Goal: Transaction & Acquisition: Subscribe to service/newsletter

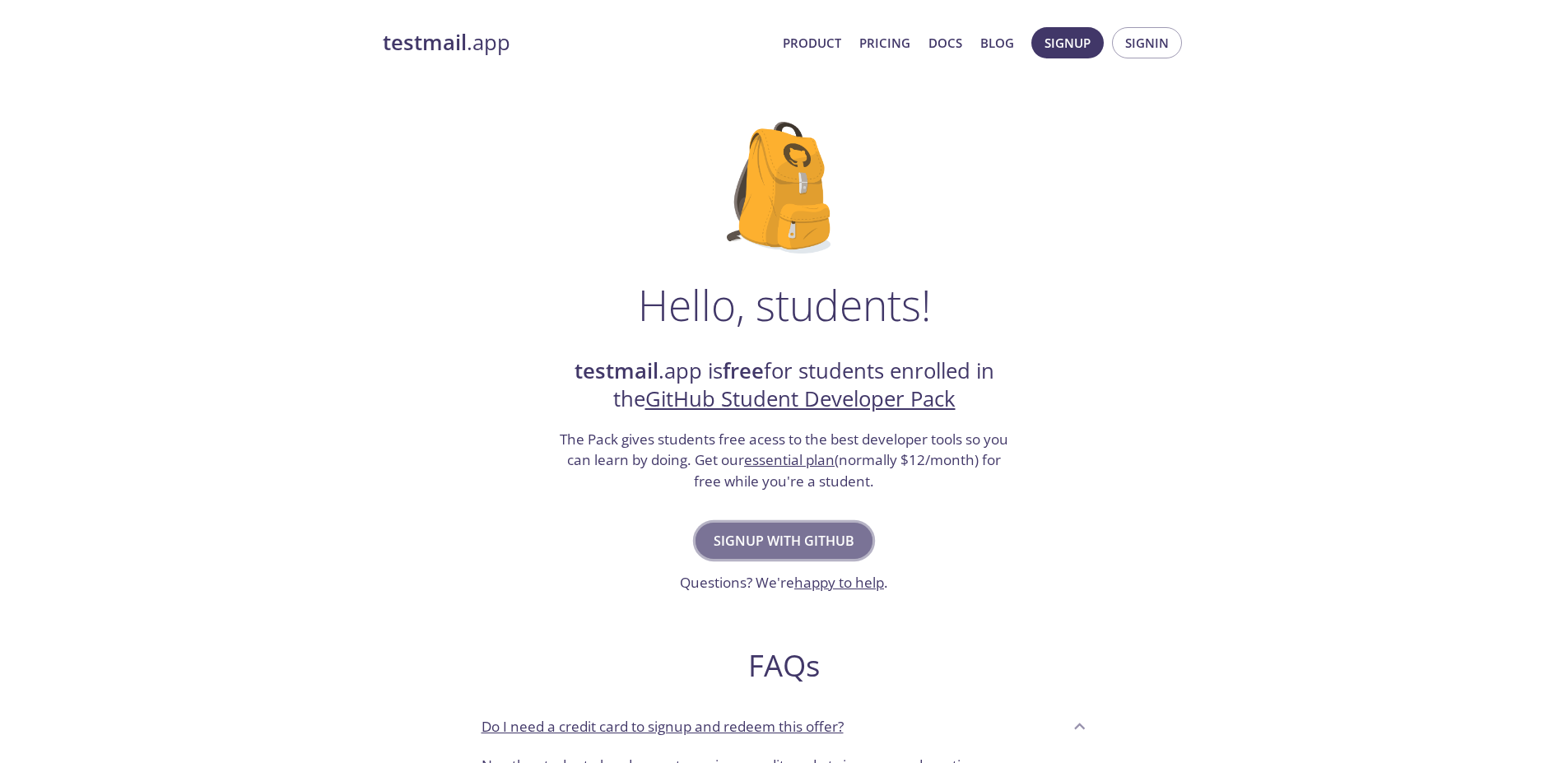
click at [771, 542] on span "Signup with GitHub" at bounding box center [784, 540] width 140 height 23
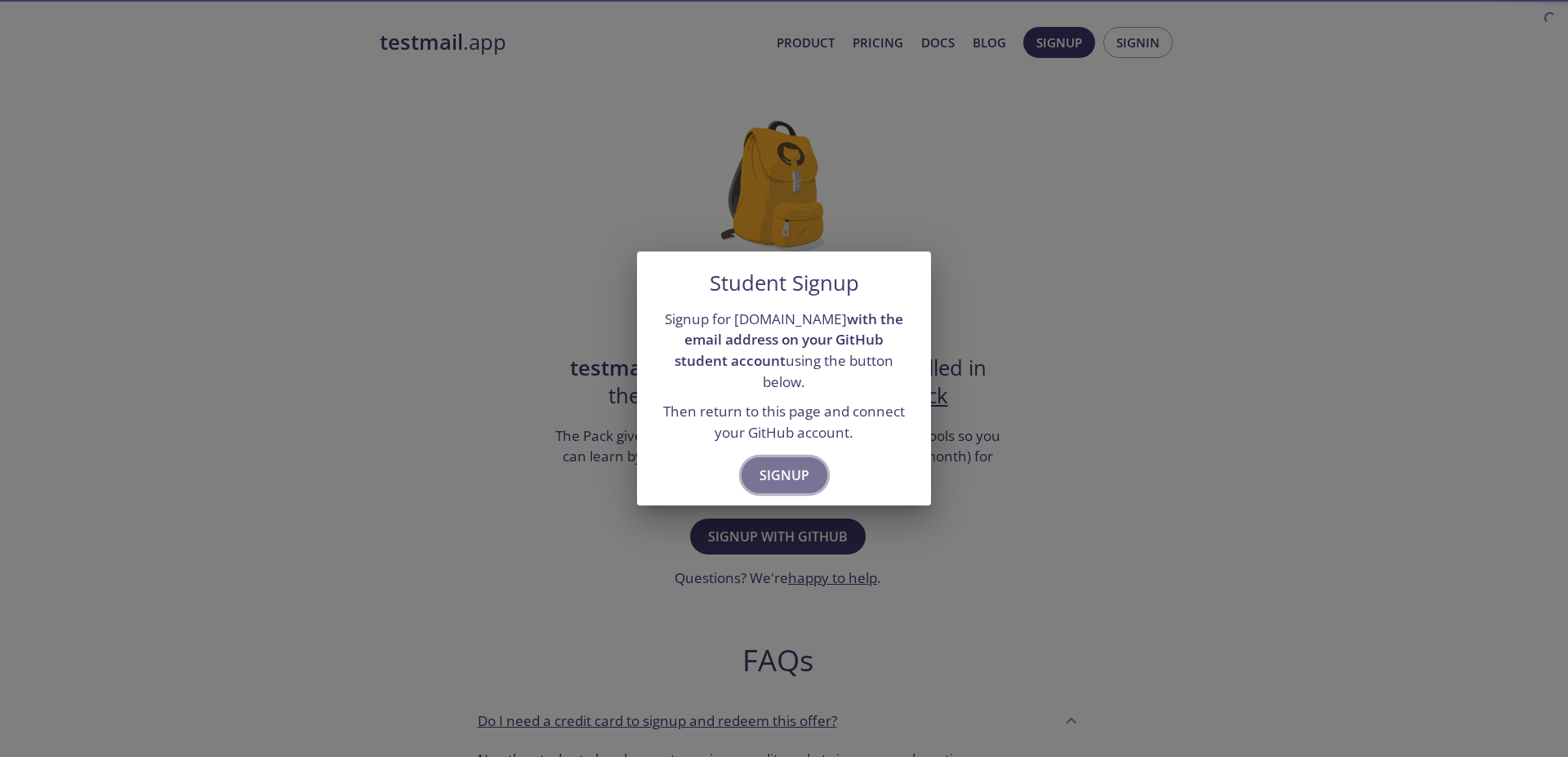
click at [778, 464] on span "Signup" at bounding box center [784, 476] width 50 height 23
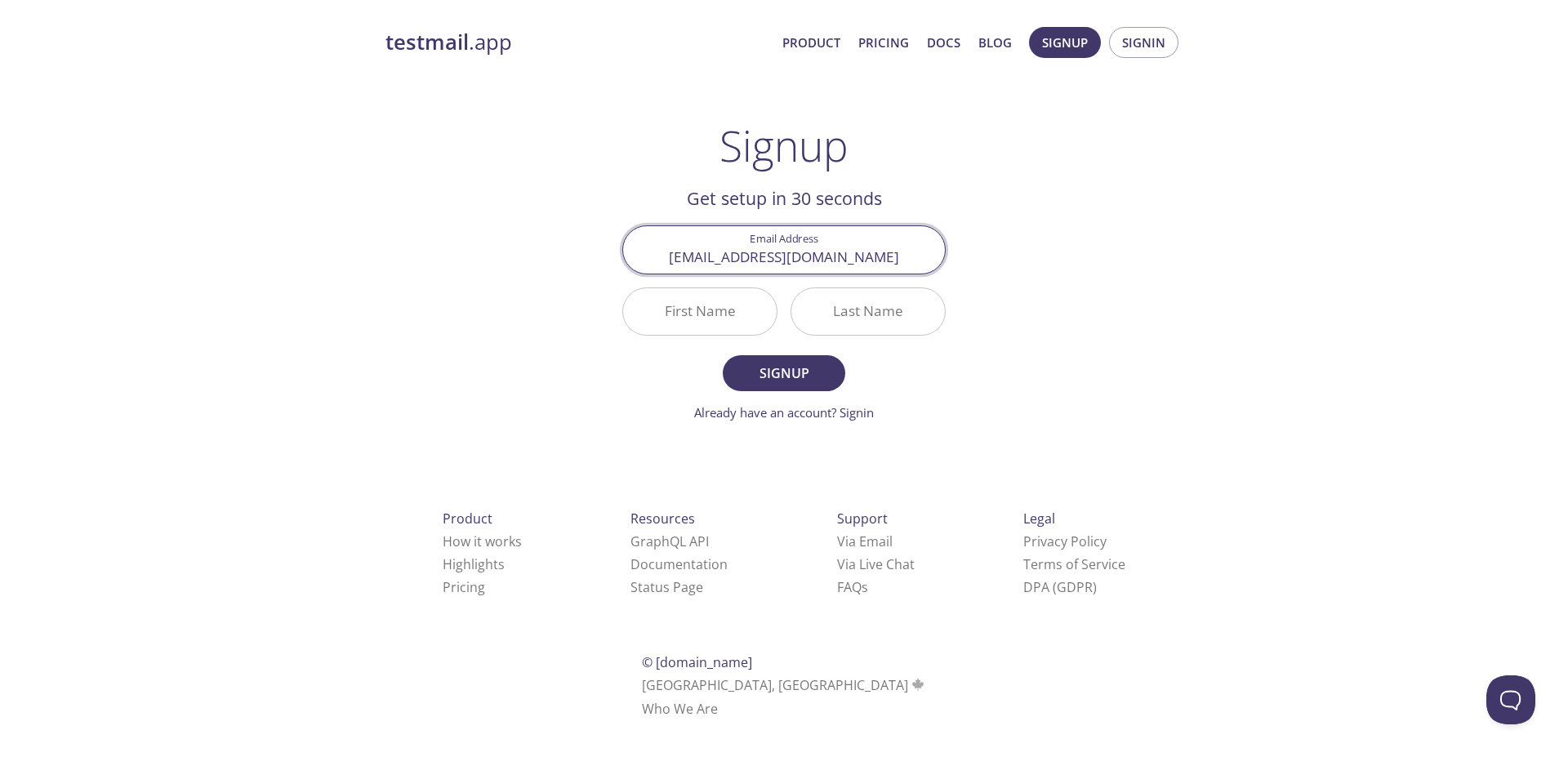
type input "[EMAIL_ADDRESS][DOMAIN_NAME]"
click at [720, 312] on input "First Name" at bounding box center [700, 312] width 153 height 47
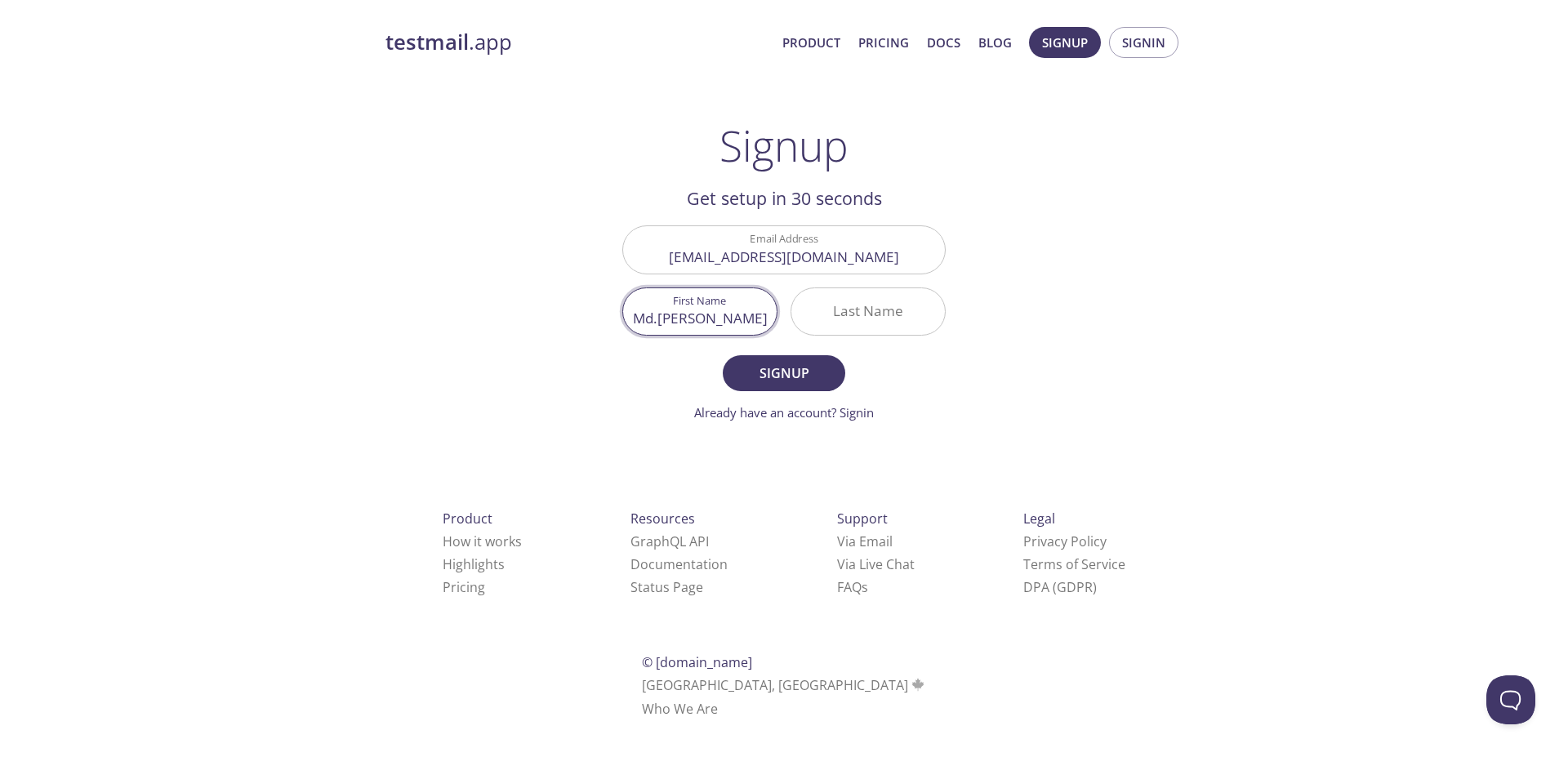
type input "Md.Mahbub"
click at [875, 308] on input "Last Name" at bounding box center [868, 312] width 153 height 47
type input "Alam"
click at [723, 355] on button "Signup" at bounding box center [784, 372] width 122 height 36
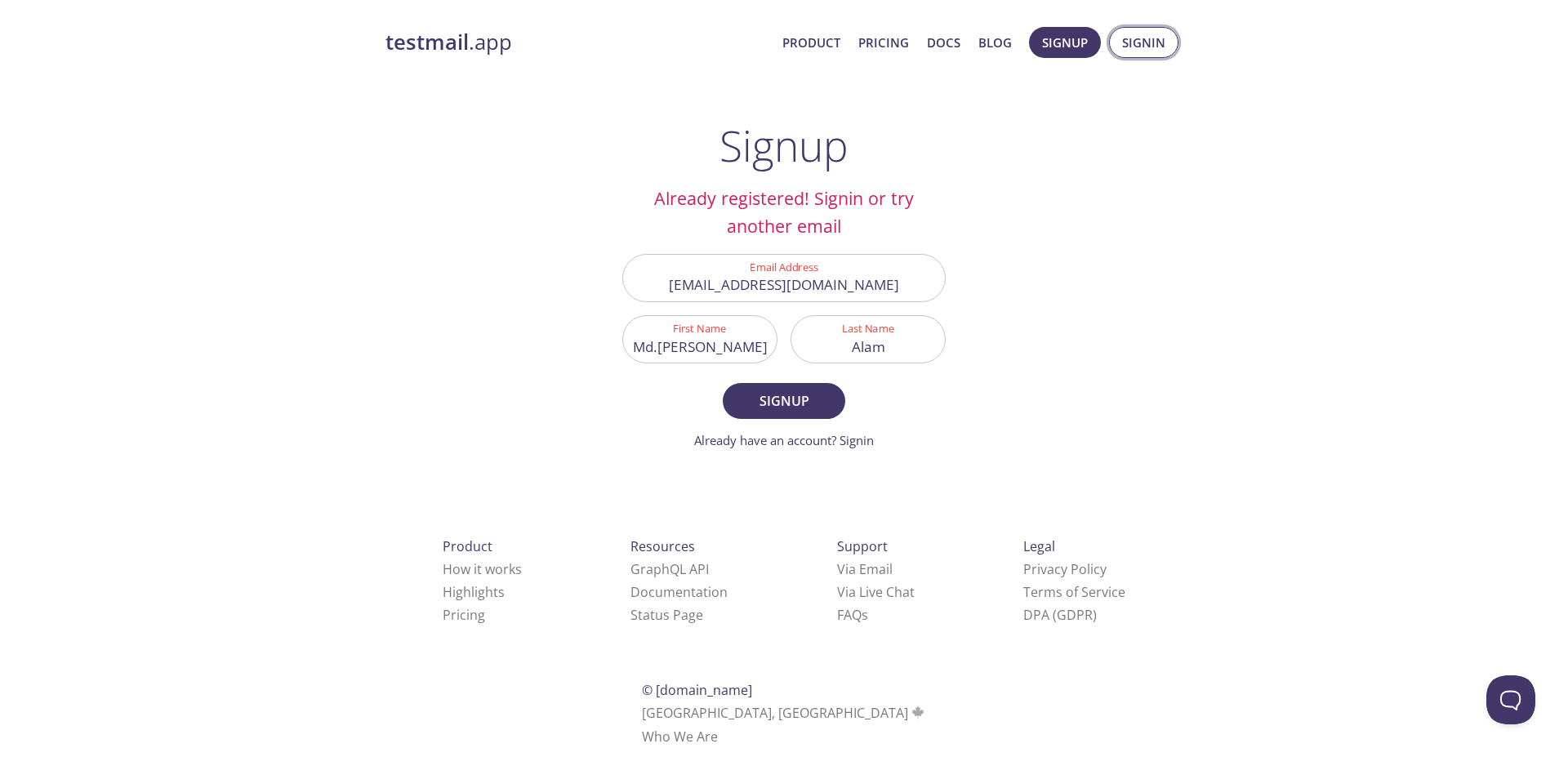
click at [1140, 39] on span "Signin" at bounding box center [1144, 42] width 43 height 22
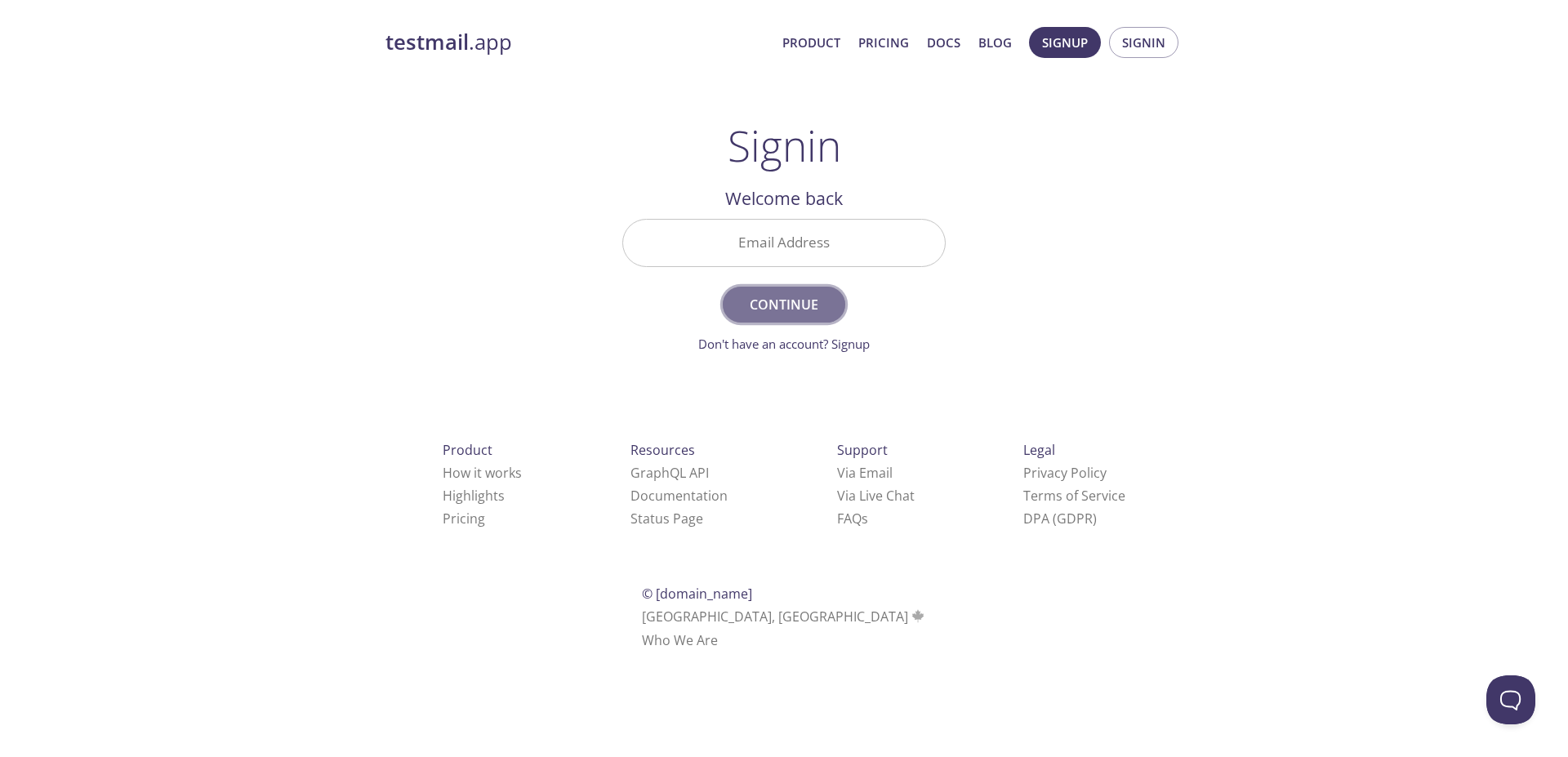
click at [764, 307] on span "Continue" at bounding box center [784, 305] width 87 height 23
click at [783, 248] on input "Email Address Required" at bounding box center [784, 243] width 322 height 47
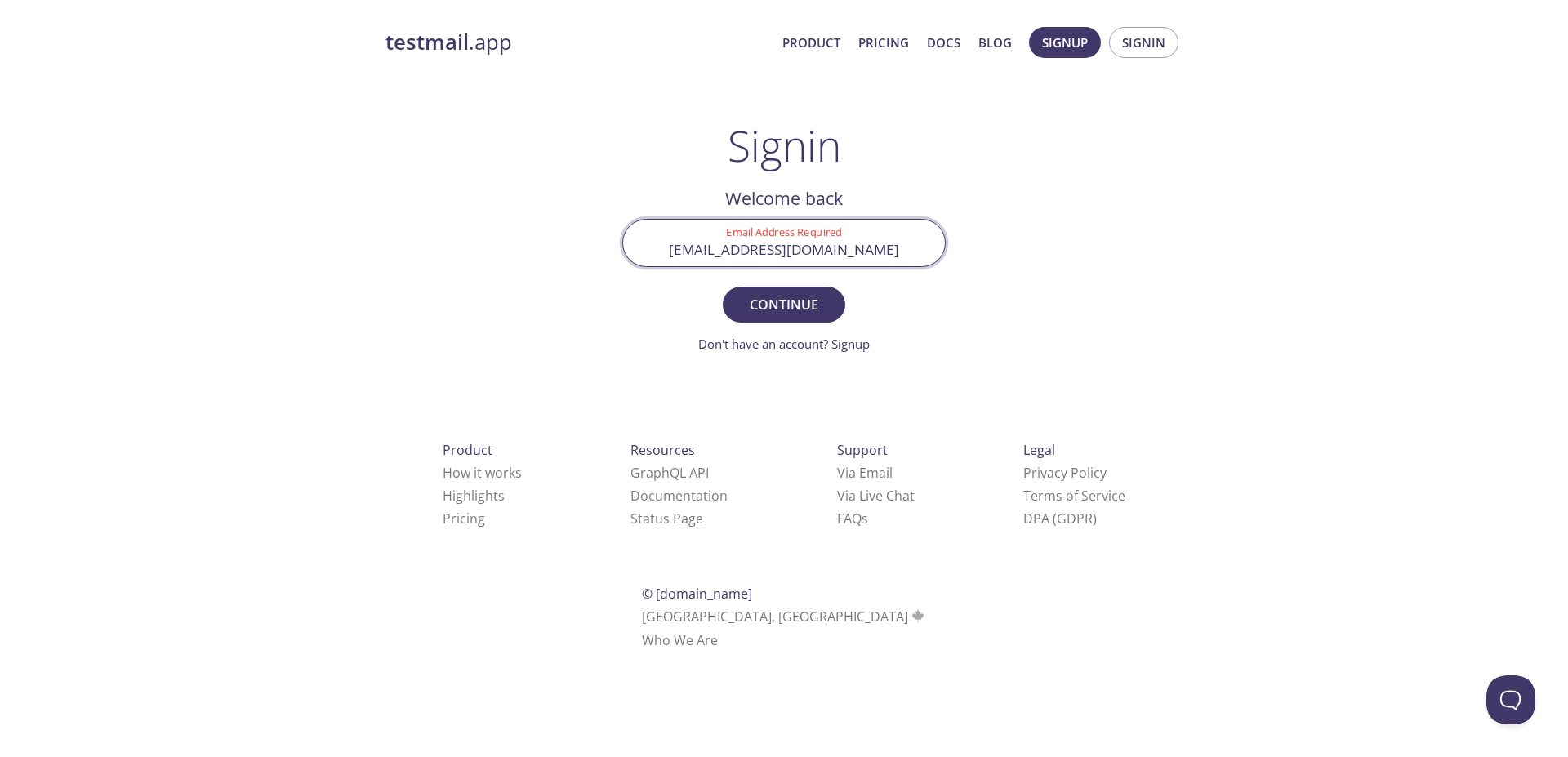
click at [723, 287] on button "Continue" at bounding box center [784, 304] width 122 height 36
click at [756, 252] on input "malam212.82@bscse.uiu.ac.bd" at bounding box center [784, 243] width 322 height 47
type input "[EMAIL_ADDRESS][DOMAIN_NAME]"
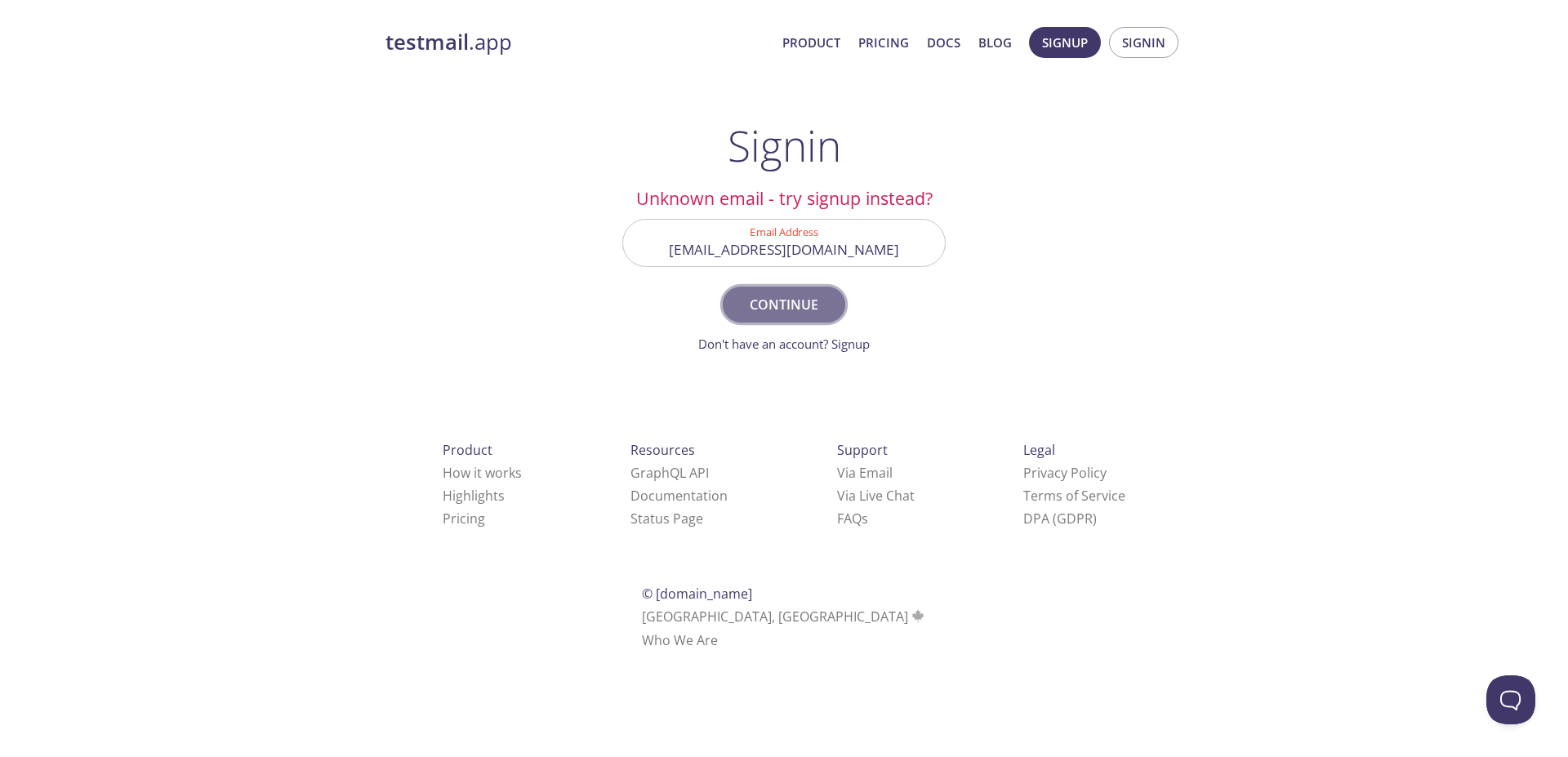
click at [782, 308] on span "Continue" at bounding box center [784, 305] width 87 height 23
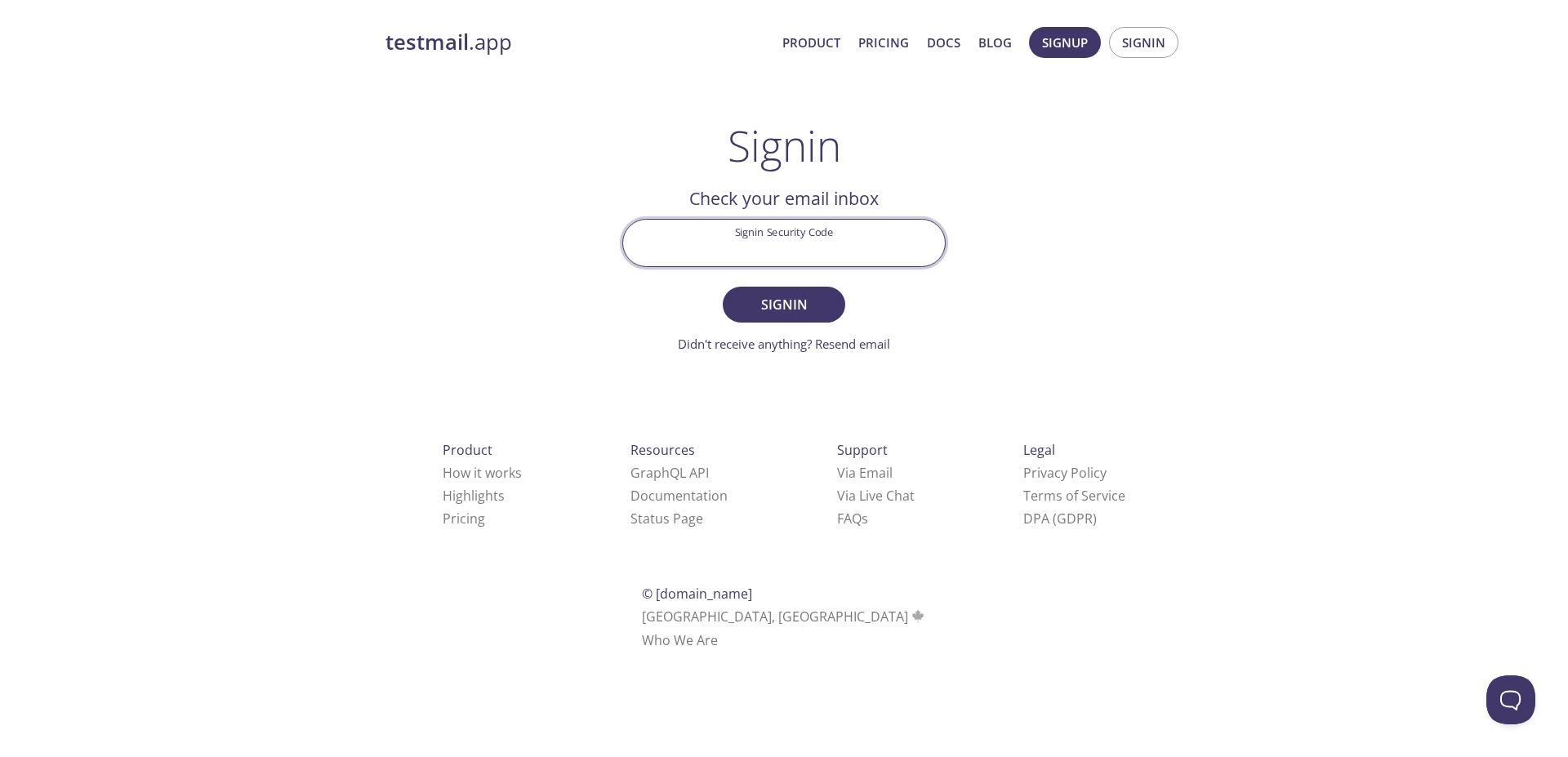
click at [804, 255] on input "Signin Security Code" at bounding box center [784, 243] width 322 height 47
paste input "9MDCNRJ"
type input "9MDCNRJ"
click at [808, 304] on span "Signin" at bounding box center [784, 305] width 87 height 23
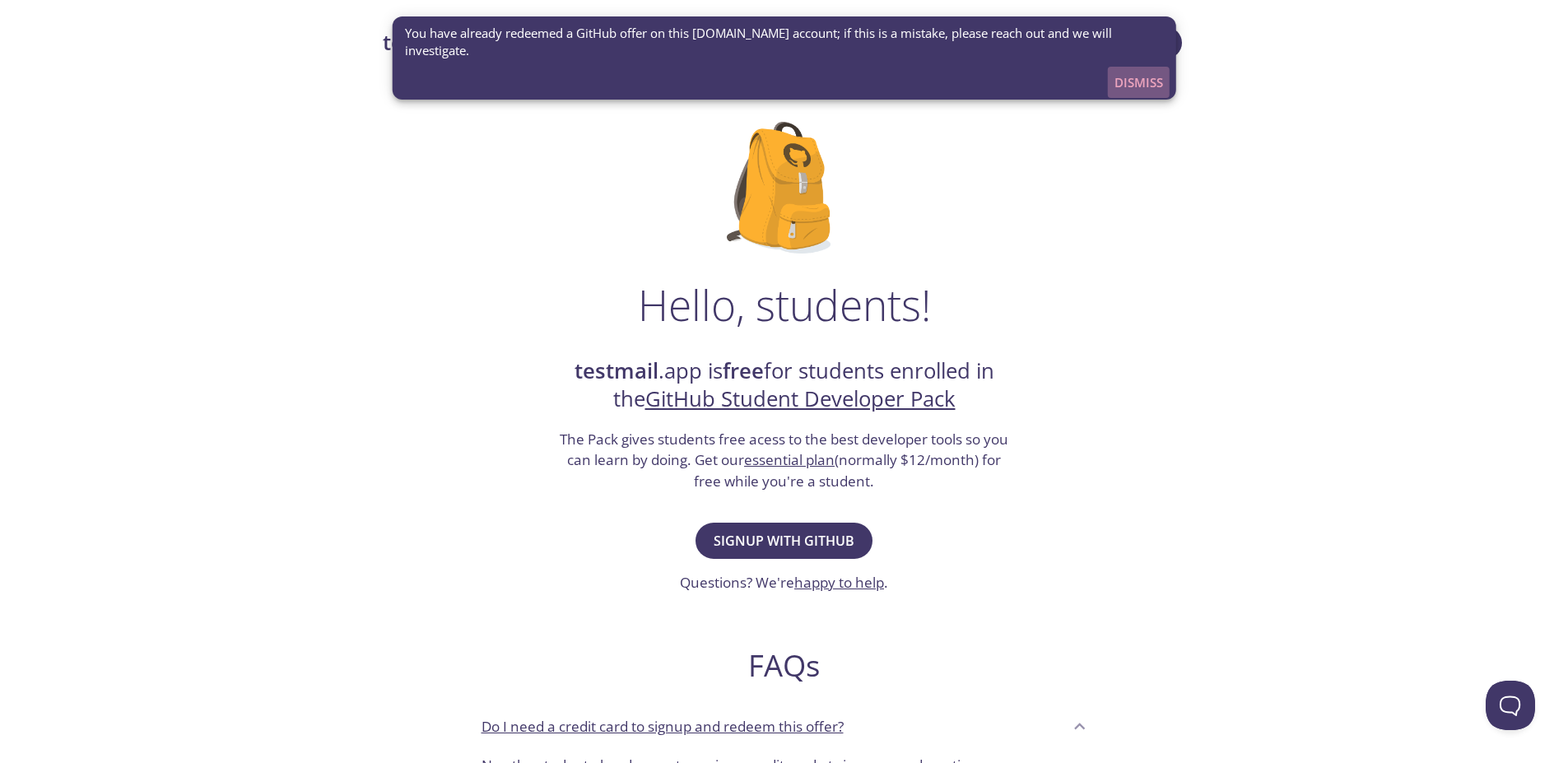
click at [1124, 74] on span "Dismiss" at bounding box center [1139, 82] width 49 height 22
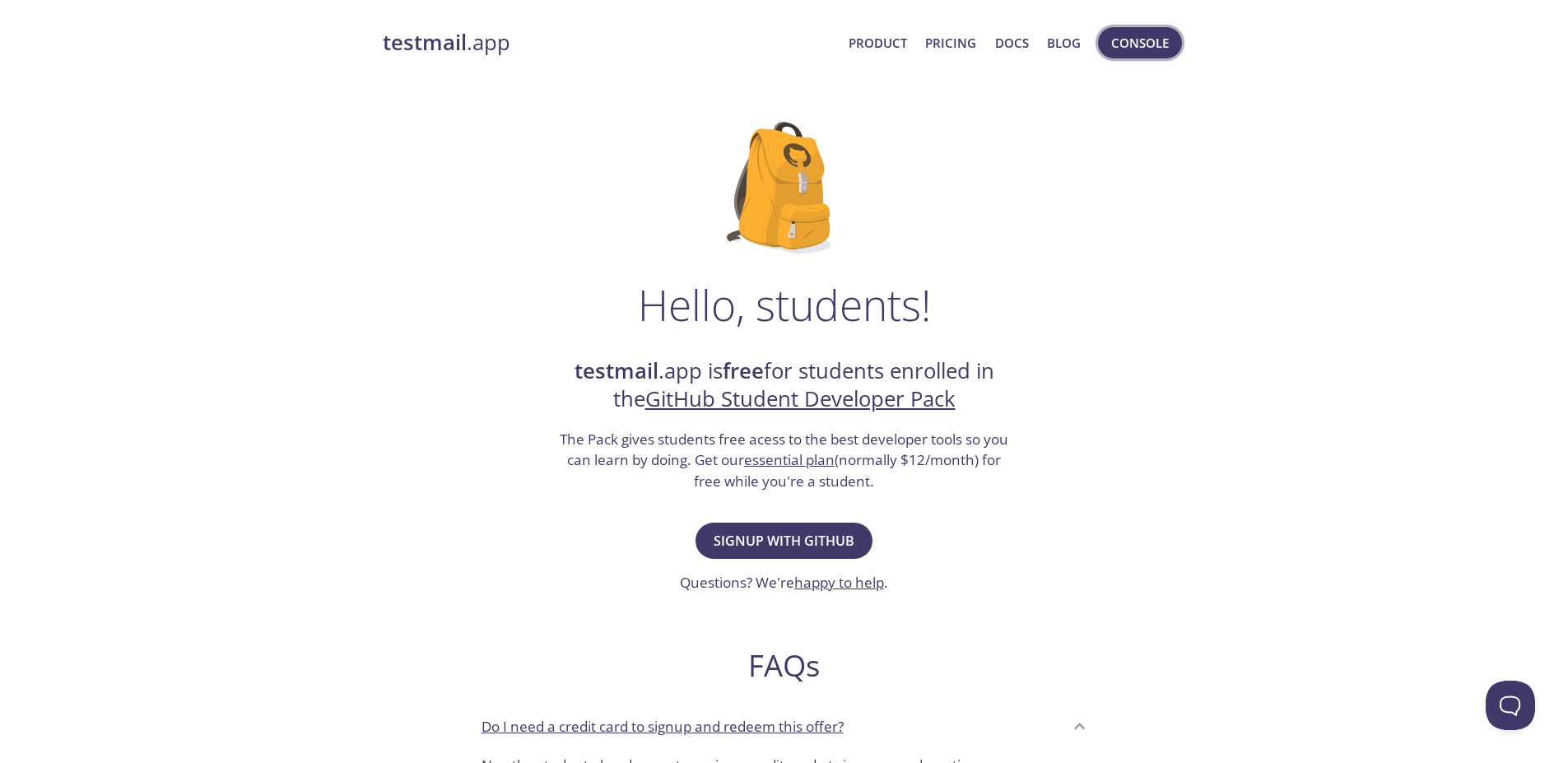
click at [1158, 35] on span "Console" at bounding box center [1140, 43] width 58 height 22
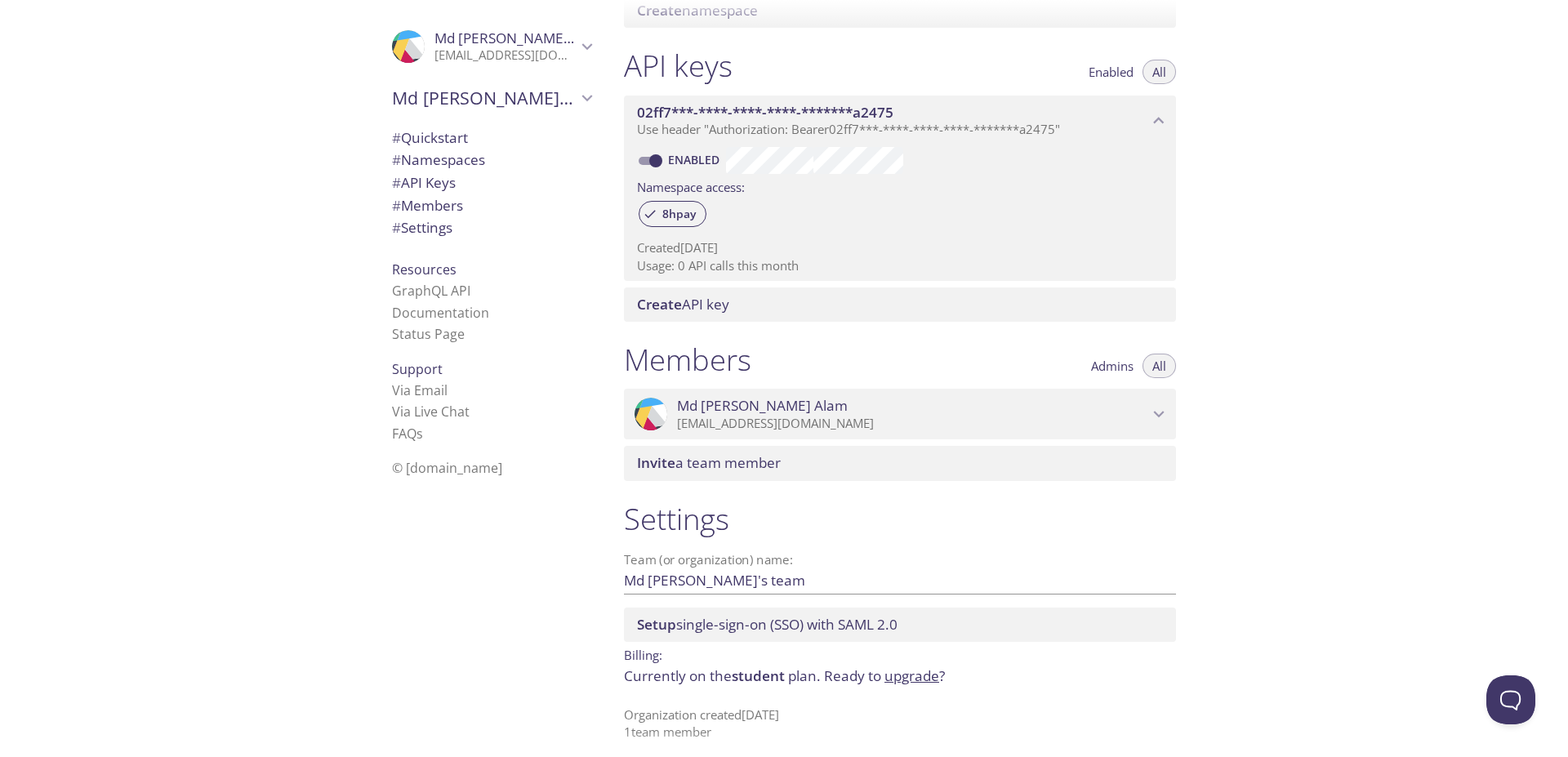
scroll to position [395, 0]
